Goal: Task Accomplishment & Management: Use online tool/utility

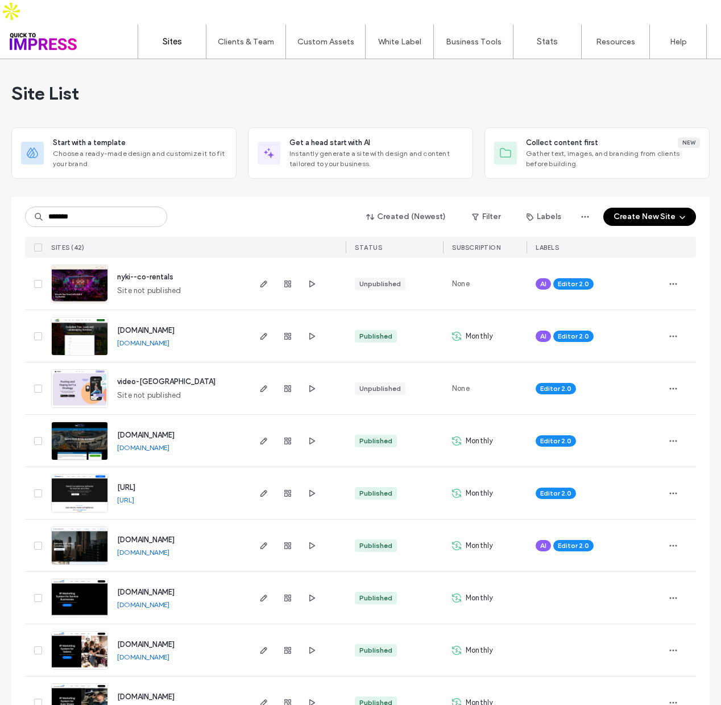
type input "*******"
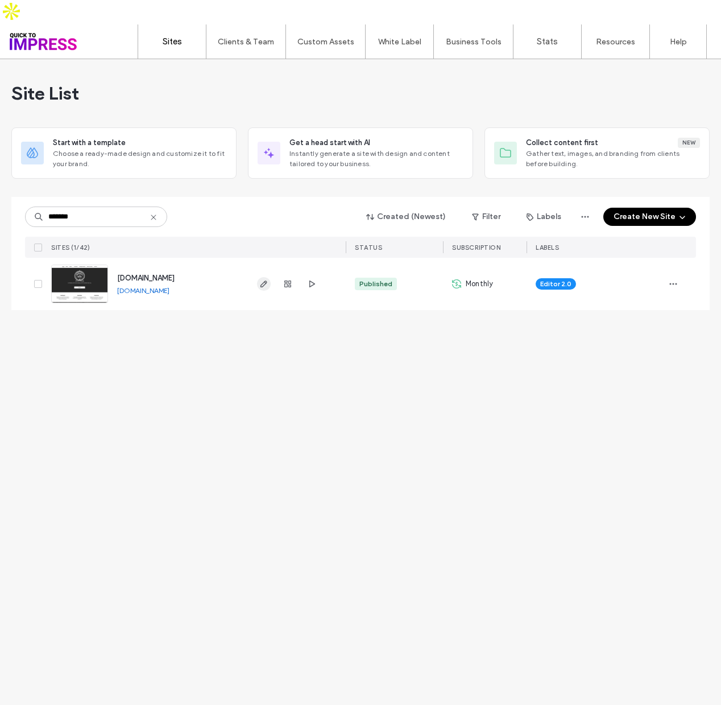
click at [261, 279] on icon "button" at bounding box center [263, 283] width 9 height 9
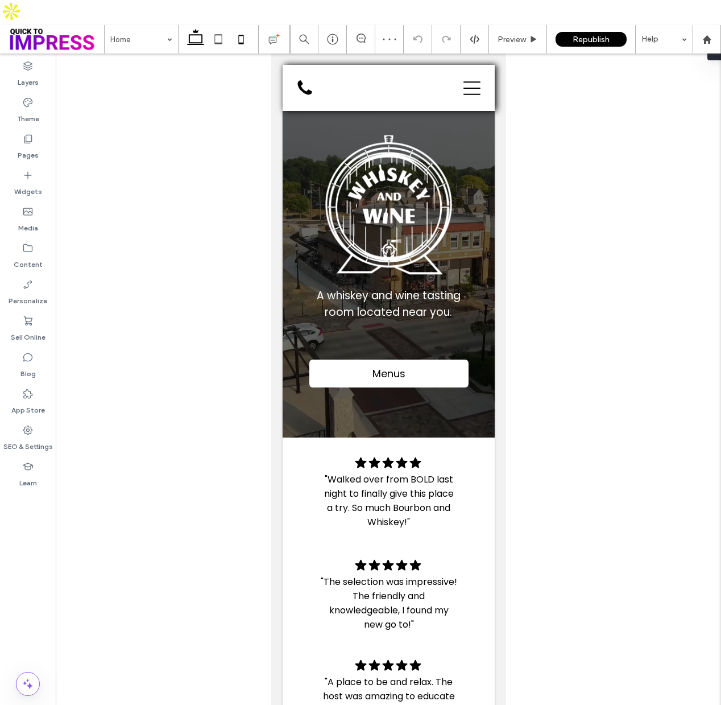
click at [201, 29] on use at bounding box center [195, 37] width 17 height 16
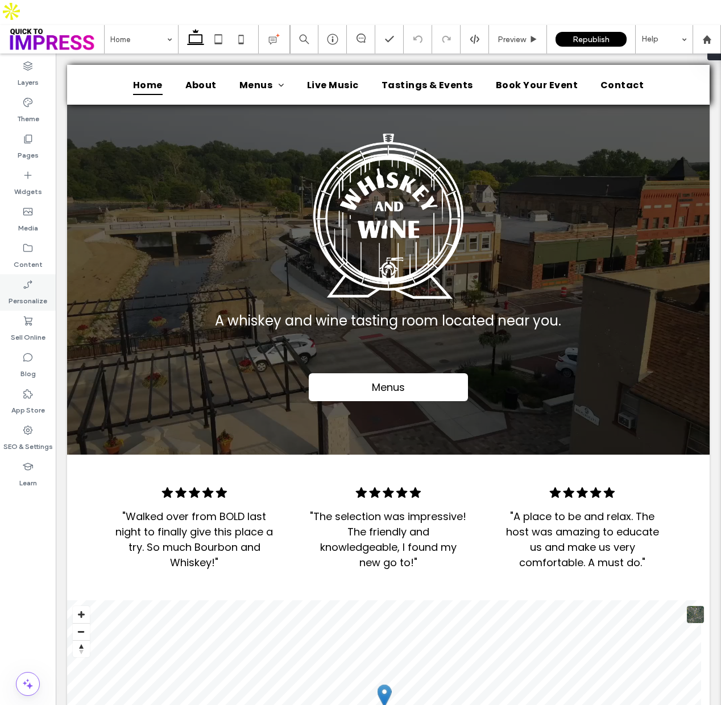
click at [23, 290] on label "Personalize" at bounding box center [28, 298] width 39 height 16
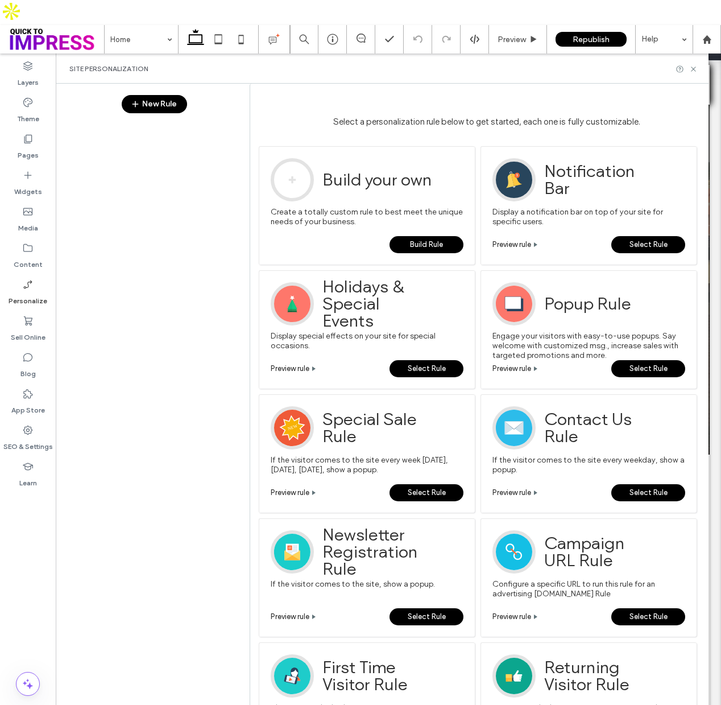
click at [531, 236] on link "Preview rule" at bounding box center [512, 244] width 39 height 17
click at [696, 65] on icon at bounding box center [694, 69] width 9 height 9
